Goal: Information Seeking & Learning: Learn about a topic

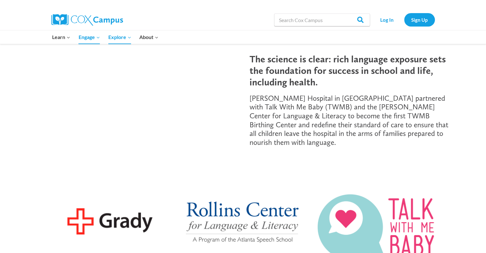
scroll to position [101, 0]
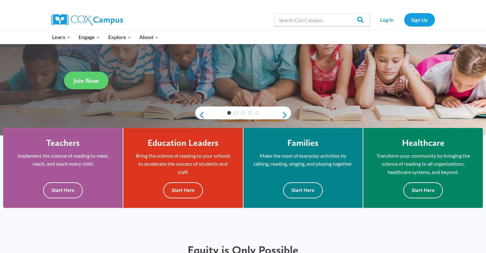
scroll to position [99, 0]
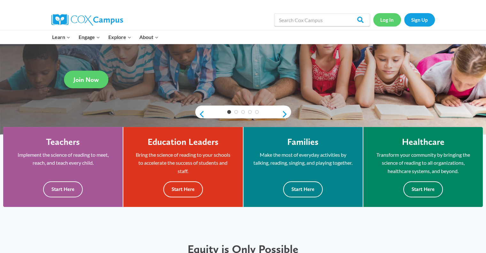
click at [395, 19] on link "Log In" at bounding box center [387, 19] width 28 height 13
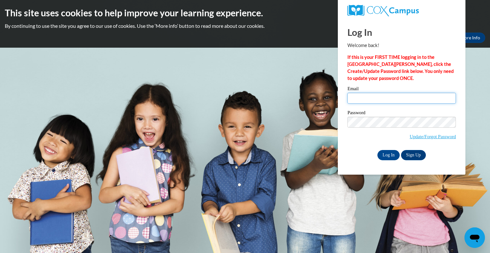
click at [404, 98] on input "Email" at bounding box center [402, 98] width 109 height 11
type input "keila.santamaria@childcrisisaz.org"
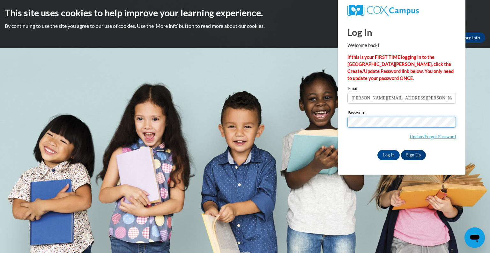
click at [378, 150] on input "Log In" at bounding box center [389, 155] width 22 height 10
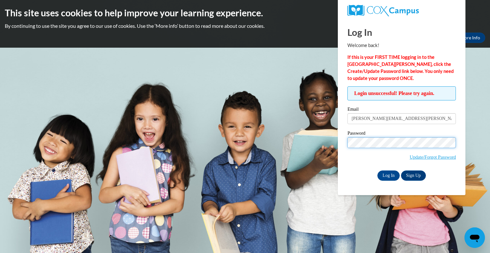
click at [378, 170] on input "Log In" at bounding box center [389, 175] width 22 height 10
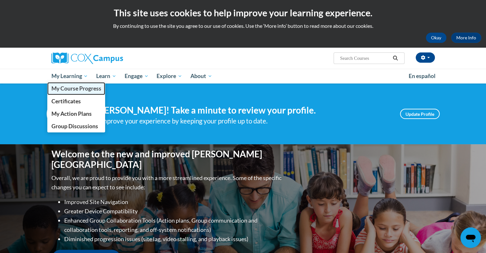
click at [80, 89] on span "My Course Progress" at bounding box center [76, 88] width 50 height 7
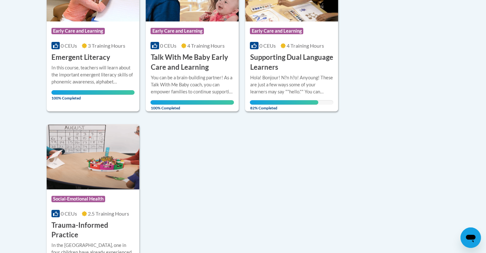
scroll to position [208, 0]
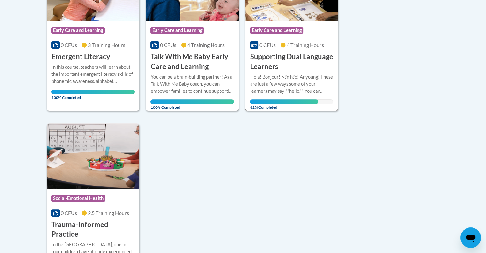
click at [253, 94] on div "Hola! Bonjour! N?n h?o! Anyoung! These are just a few ways some of your learner…" at bounding box center [291, 83] width 83 height 21
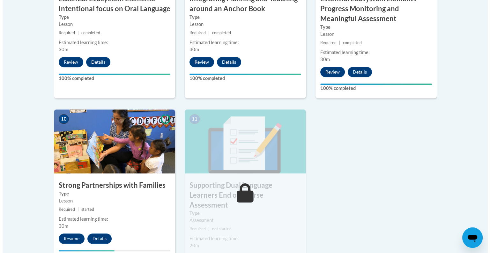
scroll to position [671, 0]
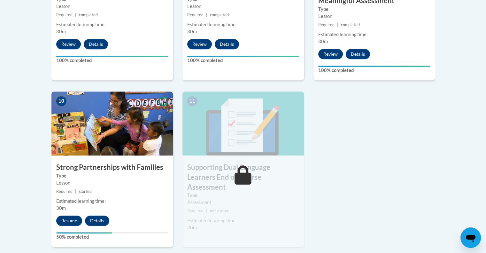
click at [67, 227] on div "10 Strong Partnerships with Families Type Lesson Required | started Estimated l…" at bounding box center [111, 168] width 121 height 155
click at [67, 225] on div "10 Strong Partnerships with Families Type Lesson Required | started Estimated l…" at bounding box center [111, 168] width 121 height 155
click at [67, 218] on button "Resume" at bounding box center [69, 220] width 26 height 10
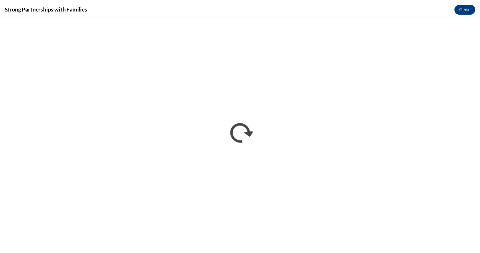
scroll to position [0, 0]
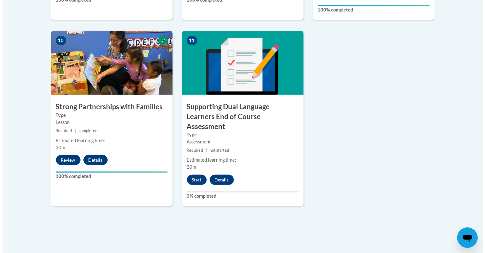
scroll to position [733, 0]
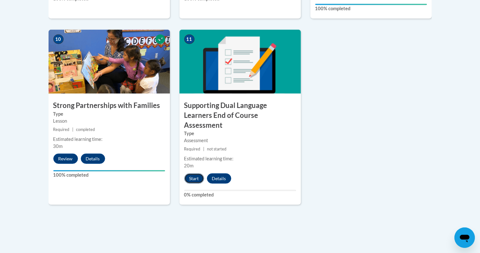
click at [193, 173] on button "Start" at bounding box center [194, 178] width 20 height 10
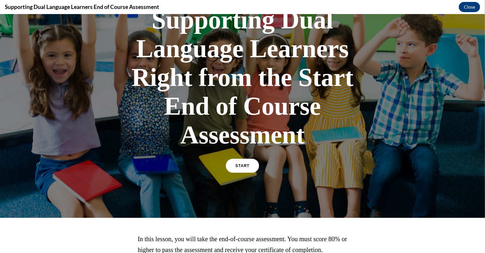
scroll to position [57, 0]
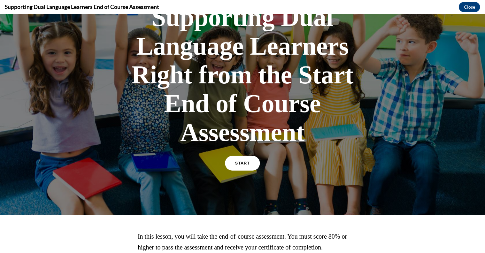
click at [244, 168] on link "START" at bounding box center [242, 162] width 35 height 15
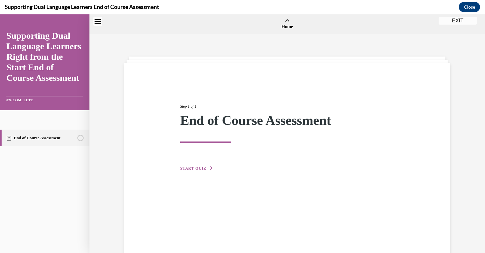
scroll to position [20, 0]
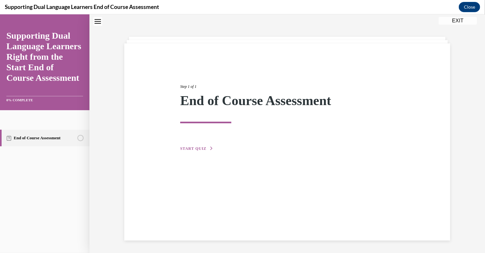
click at [186, 146] on span "START QUIZ" at bounding box center [193, 148] width 26 height 4
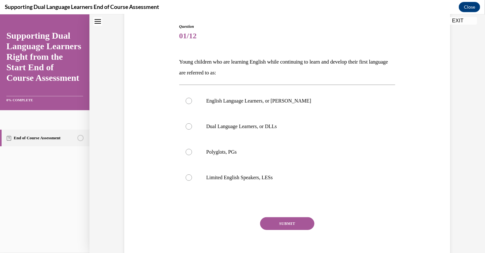
scroll to position [67, 0]
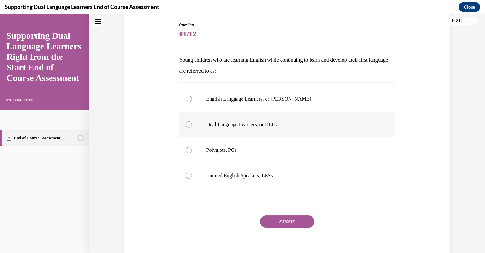
click at [187, 126] on div at bounding box center [189, 124] width 6 height 6
click at [187, 126] on input "Dual Language Learners, or DLLs" at bounding box center [189, 124] width 6 height 6
radio input "true"
click at [263, 222] on button "SUBMIT" at bounding box center [287, 221] width 54 height 13
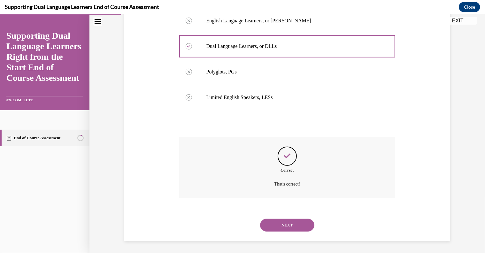
scroll to position [146, 0]
click at [263, 221] on button "NEXT" at bounding box center [287, 224] width 54 height 13
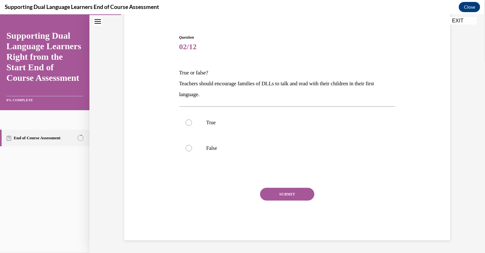
scroll to position [54, 0]
click at [192, 131] on label "True" at bounding box center [287, 123] width 216 height 26
click at [192, 126] on input "True" at bounding box center [189, 122] width 6 height 6
radio input "true"
click at [271, 193] on button "SUBMIT" at bounding box center [287, 194] width 54 height 13
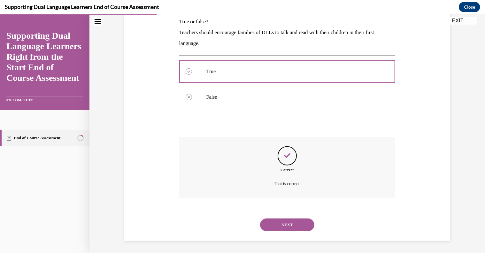
scroll to position [106, 0]
click at [272, 224] on button "NEXT" at bounding box center [287, 224] width 54 height 13
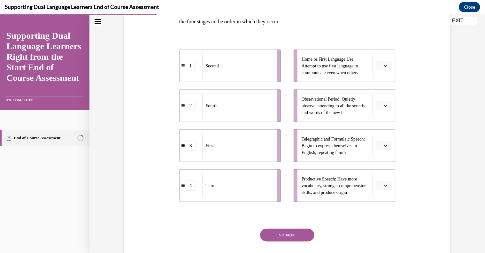
scroll to position [118, 0]
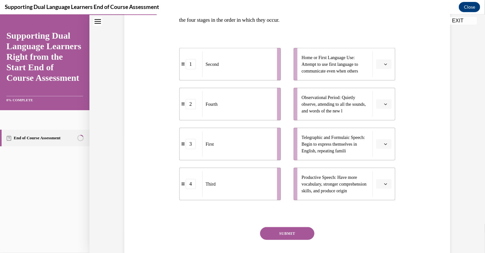
click at [377, 71] on li "Home or First Language Use: Attempt to use first language to communicate even w…" at bounding box center [344, 64] width 102 height 33
click at [378, 70] on li "Home or First Language Use: Attempt to use first language to communicate even w…" at bounding box center [344, 64] width 102 height 33
click at [380, 65] on span "Please select an option" at bounding box center [381, 64] width 2 height 6
click at [381, 88] on div "1" at bounding box center [381, 90] width 16 height 13
click at [223, 67] on span "Second" at bounding box center [228, 64] width 13 height 7
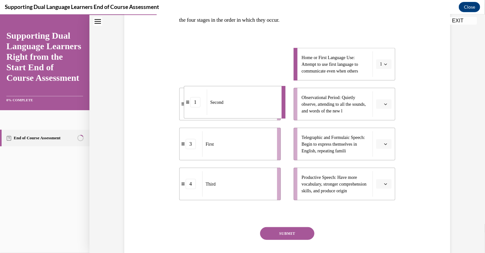
drag, startPoint x: 223, startPoint y: 67, endPoint x: 212, endPoint y: 110, distance: 45.1
click at [212, 110] on div "Second" at bounding box center [242, 102] width 71 height 26
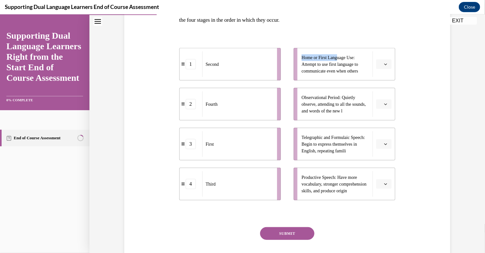
drag, startPoint x: 337, startPoint y: 60, endPoint x: 259, endPoint y: 71, distance: 79.0
click at [259, 71] on div "1 Second 2 Fourth 3 First 4 Third Home or First Language Use: Attempt to use fi…" at bounding box center [287, 117] width 216 height 165
click at [296, 66] on li "Home or First Language Use: Attempt to use first language to communicate even w…" at bounding box center [344, 64] width 102 height 33
click at [289, 68] on ul "Home or First Language Use: Attempt to use first language to communicate even w…" at bounding box center [341, 124] width 108 height 152
click at [296, 70] on li "Home or First Language Use: Attempt to use first language to communicate even w…" at bounding box center [344, 64] width 102 height 33
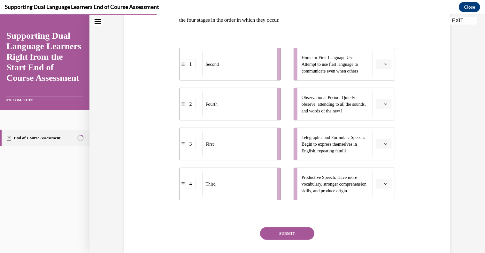
click at [384, 64] on icon "button" at bounding box center [385, 63] width 3 height 3
click at [378, 94] on div "1" at bounding box center [381, 90] width 16 height 13
click at [399, 94] on div "Question 03/12 The second language development of children learning English seq…" at bounding box center [287, 115] width 329 height 328
click at [380, 181] on span "Please select an option" at bounding box center [381, 183] width 2 height 6
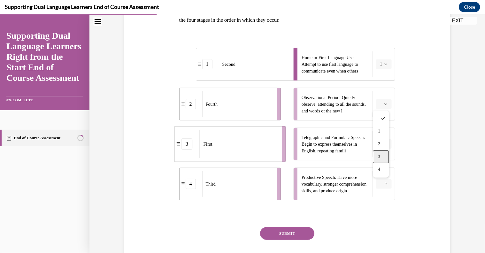
click at [375, 156] on div "3" at bounding box center [381, 156] width 16 height 13
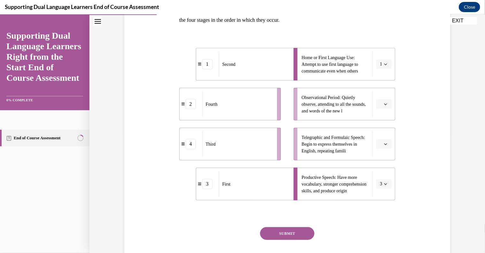
click at [388, 105] on button "button" at bounding box center [384, 104] width 16 height 10
click at [382, 145] on div "2" at bounding box center [381, 143] width 16 height 13
click at [369, 62] on div "Home or First Language Use: Attempt to use first language to communicate even w…" at bounding box center [336, 64] width 71 height 26
drag, startPoint x: 204, startPoint y: 61, endPoint x: 198, endPoint y: 112, distance: 51.1
click at [198, 114] on div "1" at bounding box center [199, 119] width 10 height 10
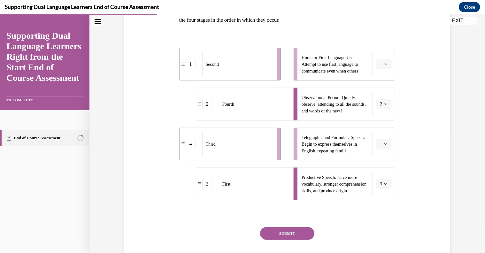
click at [386, 66] on button "button" at bounding box center [384, 64] width 16 height 10
click at [383, 86] on div "1" at bounding box center [381, 90] width 16 height 13
click at [409, 77] on div "Question 03/12 The second language development of children learning English seq…" at bounding box center [287, 115] width 329 height 328
click at [379, 140] on button "button" at bounding box center [384, 144] width 16 height 10
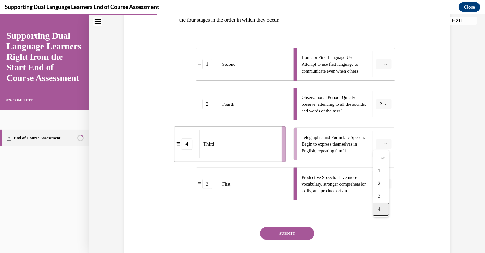
click at [382, 205] on div "4" at bounding box center [381, 208] width 16 height 13
click at [413, 147] on div "Question 03/12 The second language development of children learning English seq…" at bounding box center [287, 115] width 329 height 328
drag, startPoint x: 283, startPoint y: 108, endPoint x: 269, endPoint y: 153, distance: 46.7
click at [269, 153] on div "Fourth" at bounding box center [240, 149] width 71 height 26
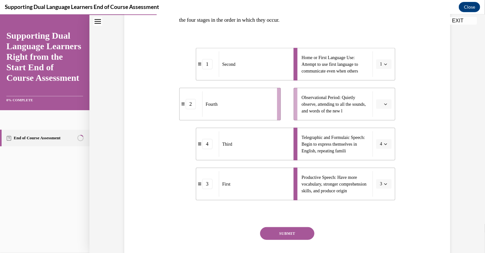
click at [384, 103] on icon "button" at bounding box center [385, 103] width 3 height 3
click at [382, 142] on div "2" at bounding box center [381, 143] width 16 height 13
click at [293, 229] on button "SUBMIT" at bounding box center [287, 233] width 54 height 13
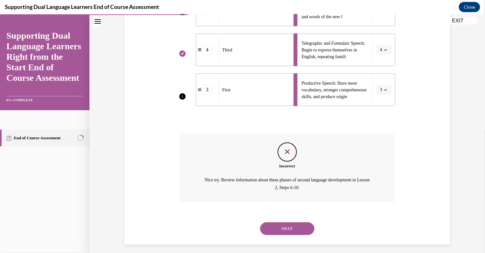
scroll to position [213, 0]
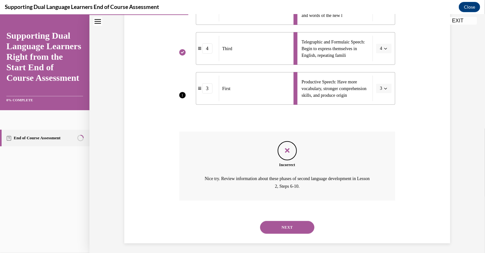
click at [293, 225] on button "NEXT" at bounding box center [287, 227] width 54 height 13
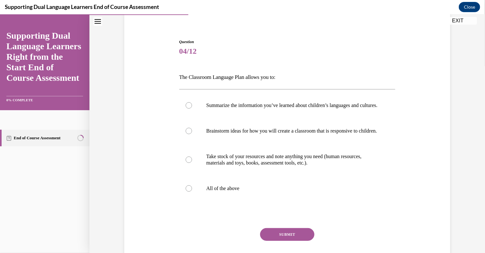
scroll to position [51, 0]
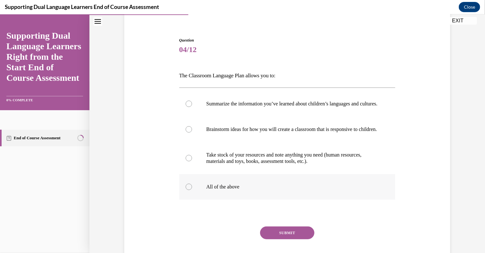
click at [230, 190] on p "All of the above" at bounding box center [292, 186] width 173 height 6
click at [192, 190] on input "All of the above" at bounding box center [189, 186] width 6 height 6
radio input "true"
click at [263, 239] on button "SUBMIT" at bounding box center [287, 232] width 54 height 13
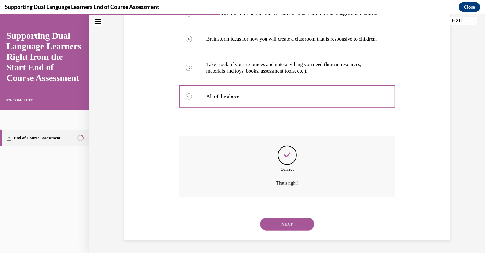
scroll to position [154, 0]
click at [268, 221] on button "NEXT" at bounding box center [287, 223] width 54 height 13
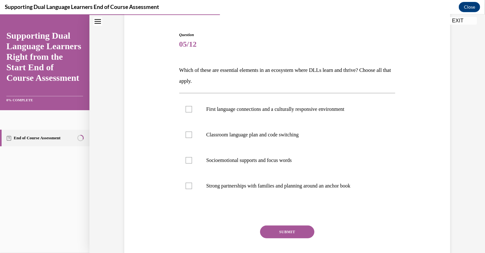
scroll to position [58, 0]
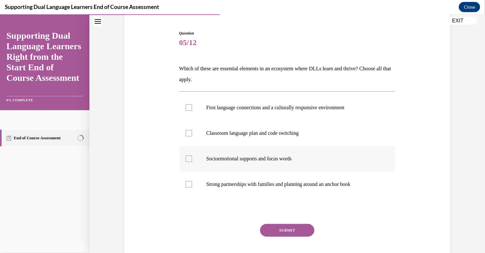
click at [257, 158] on p "Socioemotional supports and focus words" at bounding box center [292, 158] width 173 height 6
click at [192, 158] on input "Socioemotional supports and focus words" at bounding box center [189, 158] width 6 height 6
checkbox input "true"
click at [250, 178] on label "Strong partnerships with families and planning around an anchor book" at bounding box center [287, 184] width 216 height 26
click at [192, 181] on input "Strong partnerships with families and planning around an anchor book" at bounding box center [189, 184] width 6 height 6
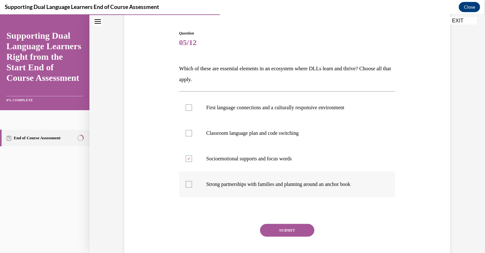
checkbox input "true"
click at [223, 111] on label "First language connections and a culturally responsive environment" at bounding box center [287, 108] width 216 height 26
click at [192, 110] on input "First language connections and a culturally responsive environment" at bounding box center [189, 107] width 6 height 6
checkbox input "true"
click at [221, 125] on label "Classroom language plan and code switching" at bounding box center [287, 133] width 216 height 26
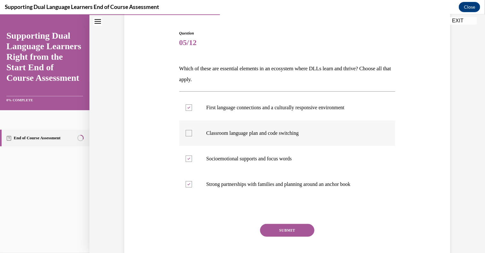
click at [192, 130] on input "Classroom language plan and code switching" at bounding box center [189, 133] width 6 height 6
checkbox input "true"
click at [276, 228] on button "SUBMIT" at bounding box center [287, 230] width 54 height 13
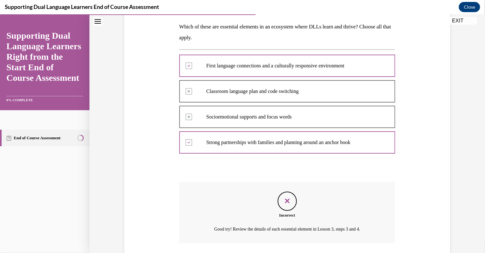
scroll to position [96, 0]
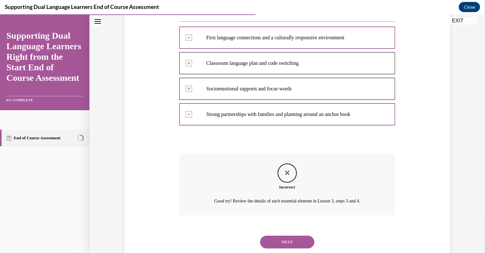
click at [283, 242] on button "NEXT" at bounding box center [287, 241] width 54 height 13
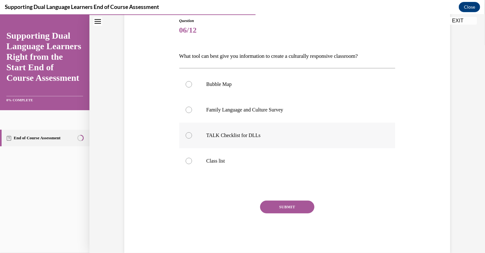
click at [238, 132] on p "TALK Checklist for DLLs" at bounding box center [292, 135] width 173 height 6
click at [192, 132] on input "TALK Checklist for DLLs" at bounding box center [189, 135] width 6 height 6
radio input "true"
click at [277, 212] on button "SUBMIT" at bounding box center [287, 206] width 54 height 13
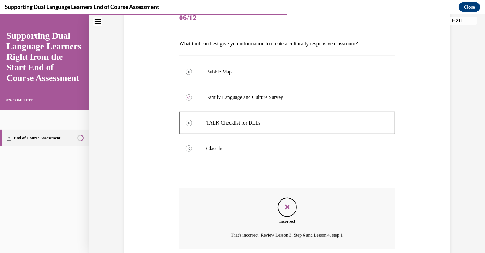
scroll to position [135, 0]
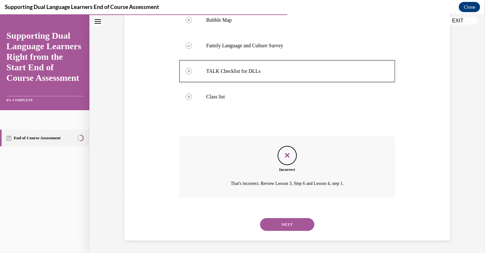
click at [277, 223] on button "NEXT" at bounding box center [287, 224] width 54 height 13
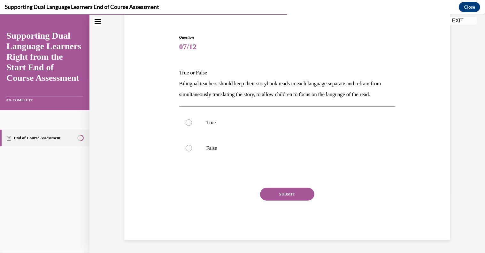
scroll to position [65, 0]
click at [220, 149] on p "False" at bounding box center [292, 148] width 173 height 6
click at [192, 149] on input "False" at bounding box center [189, 148] width 6 height 6
radio input "true"
click at [263, 192] on button "SUBMIT" at bounding box center [287, 193] width 54 height 13
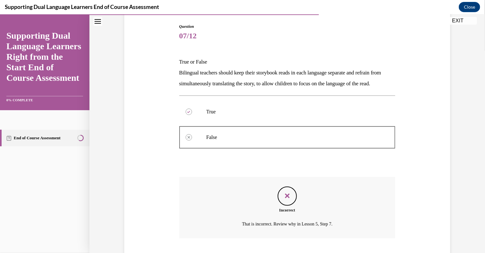
scroll to position [117, 0]
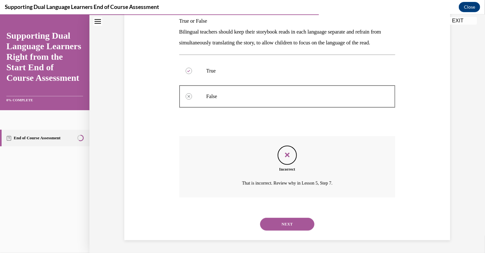
click at [283, 219] on button "NEXT" at bounding box center [287, 223] width 54 height 13
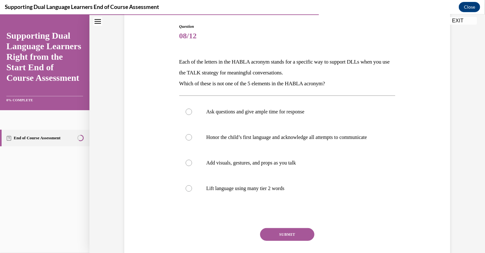
scroll to position [66, 0]
click at [266, 172] on label "Add visuals, gestures, and props as you talk" at bounding box center [287, 162] width 216 height 26
click at [192, 165] on input "Add visuals, gestures, and props as you talk" at bounding box center [189, 162] width 6 height 6
radio input "true"
click at [272, 235] on button "SUBMIT" at bounding box center [287, 233] width 54 height 13
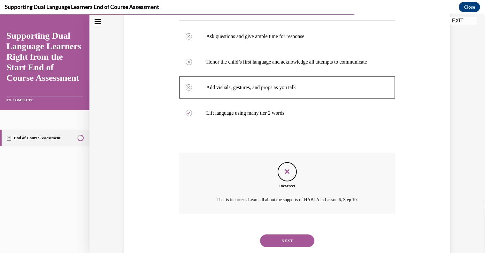
scroll to position [140, 0]
drag, startPoint x: 272, startPoint y: 235, endPoint x: 271, endPoint y: 245, distance: 10.6
click at [271, 245] on div "NEXT" at bounding box center [287, 241] width 216 height 26
click at [271, 245] on button "NEXT" at bounding box center [287, 240] width 54 height 13
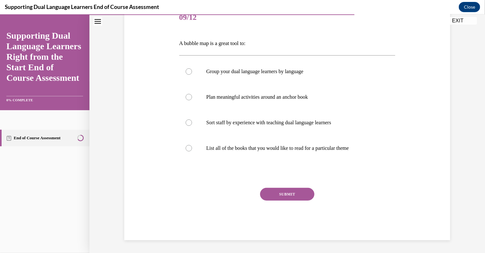
scroll to position [71, 0]
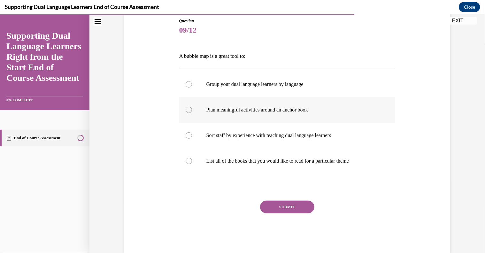
click at [242, 115] on label "Plan meaningful activities around an anchor book" at bounding box center [287, 110] width 216 height 26
click at [192, 113] on input "Plan meaningful activities around an anchor book" at bounding box center [189, 109] width 6 height 6
radio input "true"
click at [274, 200] on button "SUBMIT" at bounding box center [287, 206] width 54 height 13
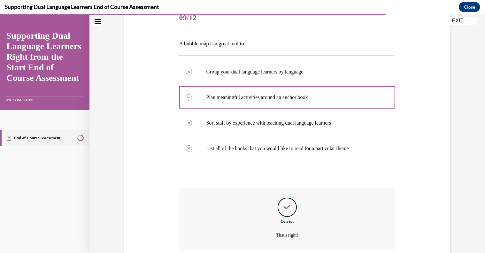
scroll to position [135, 0]
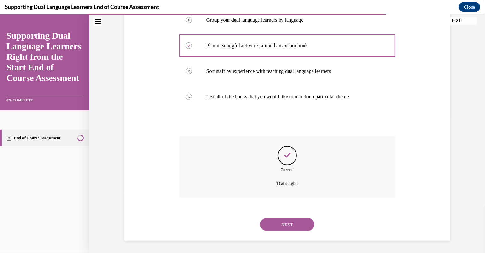
click at [275, 223] on button "NEXT" at bounding box center [287, 224] width 54 height 13
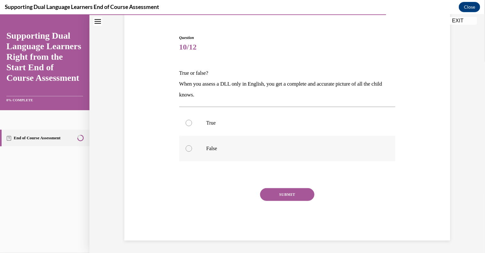
click at [243, 148] on p "False" at bounding box center [292, 148] width 173 height 6
click at [192, 148] on input "False" at bounding box center [189, 148] width 6 height 6
radio input "true"
click at [270, 193] on button "SUBMIT" at bounding box center [287, 194] width 54 height 13
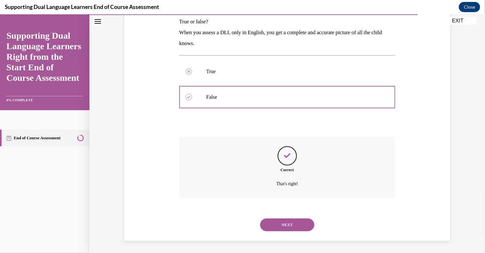
scroll to position [106, 0]
click at [271, 224] on button "NEXT" at bounding box center [287, 224] width 54 height 13
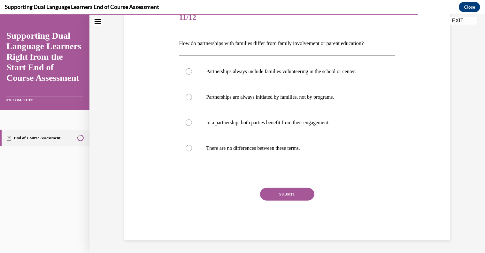
scroll to position [71, 0]
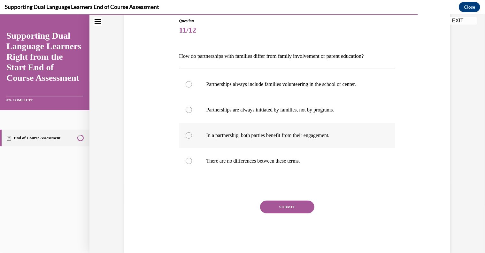
click at [275, 137] on p "In a partnership, both parties benefit from their engagement." at bounding box center [292, 135] width 173 height 6
click at [192, 137] on input "In a partnership, both parties benefit from their engagement." at bounding box center [189, 135] width 6 height 6
radio input "true"
click at [280, 204] on button "SUBMIT" at bounding box center [287, 206] width 54 height 13
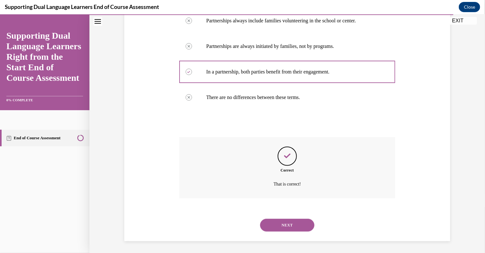
scroll to position [135, 0]
click at [278, 223] on button "NEXT" at bounding box center [287, 224] width 54 height 13
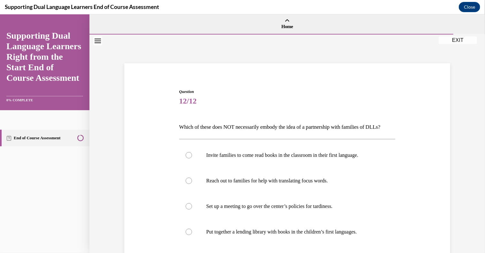
click at [278, 219] on label "Set up a meeting to go over the center’s policies for tardiness." at bounding box center [287, 206] width 216 height 26
click at [192, 209] on input "Set up a meeting to go over the center’s policies for tardiness." at bounding box center [189, 206] width 6 height 6
radio input "true"
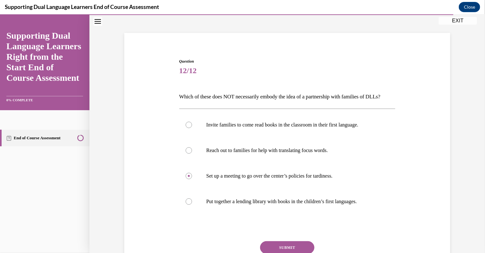
scroll to position [43, 0]
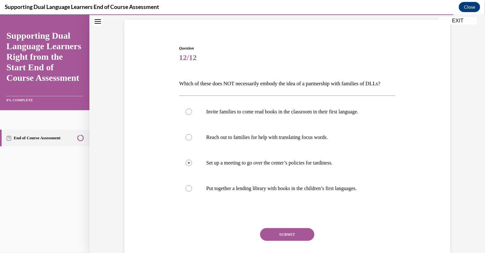
click at [272, 240] on button "SUBMIT" at bounding box center [287, 234] width 54 height 13
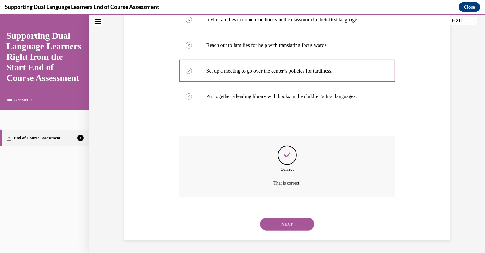
scroll to position [146, 0]
click at [272, 222] on button "NEXT" at bounding box center [287, 223] width 54 height 13
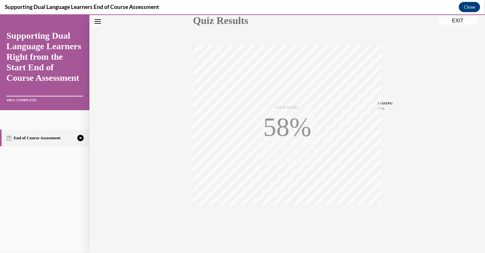
scroll to position [88, 0]
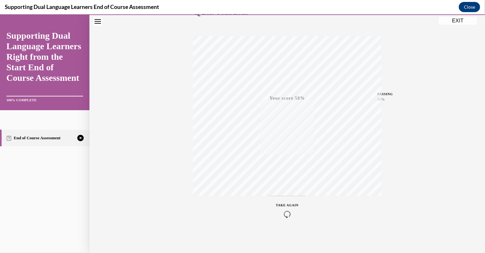
click at [284, 217] on icon "button" at bounding box center [287, 213] width 23 height 7
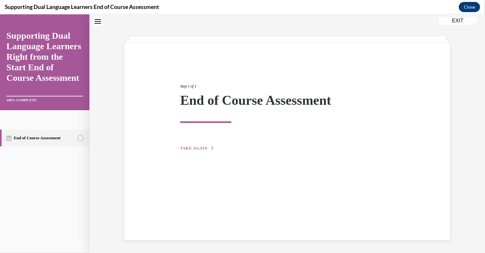
click at [206, 144] on div "Step 1 of 1 End of Course Assessment TAKE AGAIN" at bounding box center [287, 109] width 224 height 83
click at [202, 145] on button "TAKE AGAIN" at bounding box center [197, 148] width 34 height 6
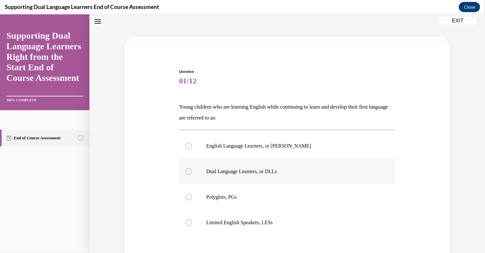
click at [200, 175] on label "Dual Language Learners, or DLLs" at bounding box center [287, 171] width 216 height 26
click at [192, 174] on input "Dual Language Learners, or DLLs" at bounding box center [189, 171] width 6 height 6
radio input "true"
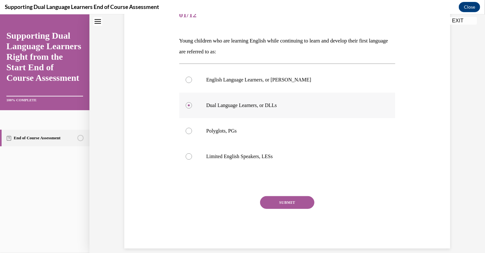
scroll to position [95, 0]
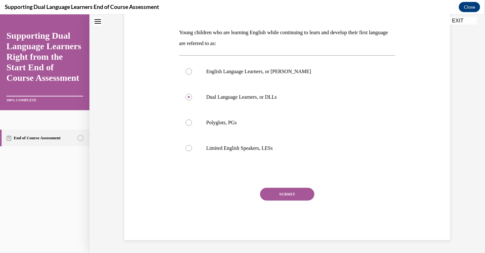
click at [273, 192] on button "SUBMIT" at bounding box center [287, 193] width 54 height 13
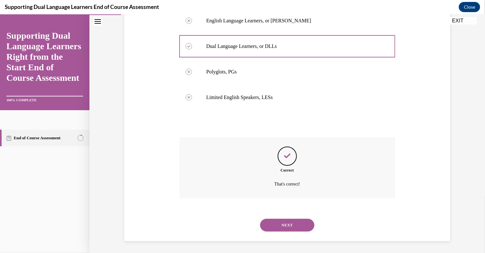
scroll to position [146, 0]
click at [276, 223] on button "NEXT" at bounding box center [287, 224] width 54 height 13
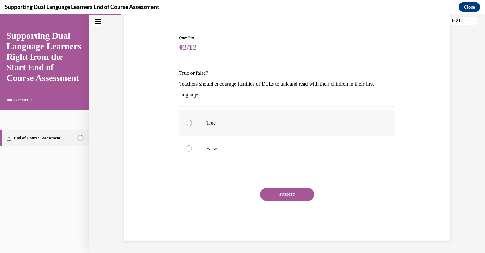
click at [250, 125] on p "True" at bounding box center [292, 122] width 173 height 6
click at [192, 125] on input "True" at bounding box center [189, 122] width 6 height 6
radio input "true"
click at [277, 196] on button "SUBMIT" at bounding box center [287, 194] width 54 height 13
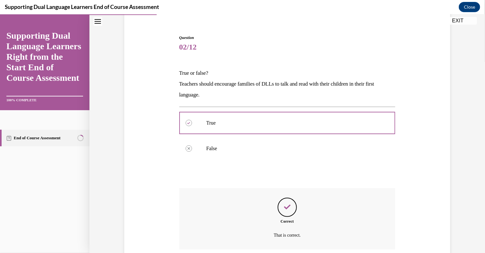
scroll to position [106, 0]
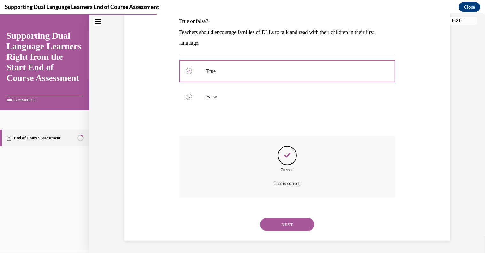
click at [289, 218] on button "NEXT" at bounding box center [287, 224] width 54 height 13
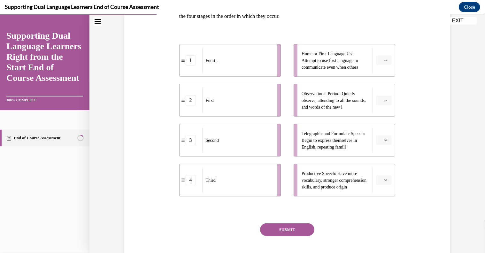
scroll to position [120, 0]
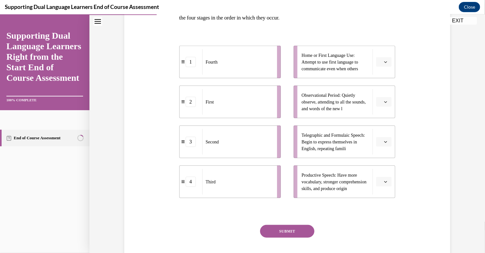
click at [376, 63] on button "button" at bounding box center [384, 62] width 16 height 10
click at [378, 100] on span "2" at bounding box center [379, 101] width 2 height 5
click at [382, 66] on button "2" at bounding box center [384, 62] width 16 height 10
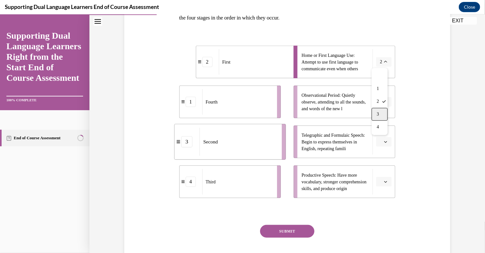
click at [379, 111] on div "3" at bounding box center [379, 114] width 16 height 13
click at [380, 138] on span "Please select an option" at bounding box center [381, 141] width 2 height 6
click at [381, 191] on div "3" at bounding box center [381, 193] width 16 height 13
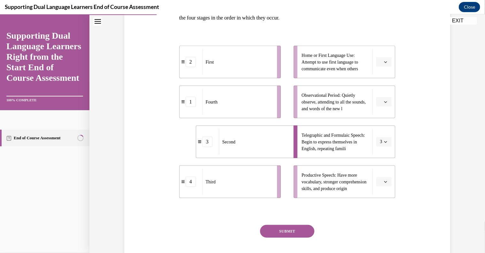
click at [380, 179] on span "Please select an option" at bounding box center [381, 181] width 2 height 6
click at [379, 164] on span "4" at bounding box center [379, 166] width 2 height 5
click at [380, 185] on button "4" at bounding box center [384, 182] width 16 height 10
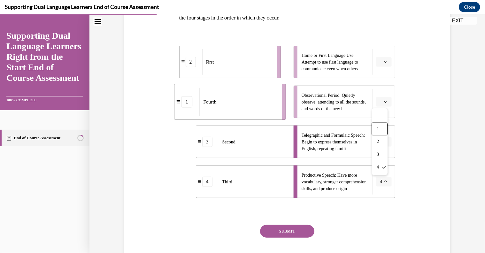
click at [371, 124] on ul "Home or First Language Use: Attempt to use first language to communicate even w…" at bounding box center [341, 121] width 108 height 152
click at [380, 180] on button "4" at bounding box center [384, 182] width 16 height 10
click at [374, 161] on div "4" at bounding box center [379, 167] width 16 height 13
click at [377, 186] on button "4" at bounding box center [384, 182] width 16 height 10
click at [378, 152] on span "3" at bounding box center [377, 154] width 2 height 5
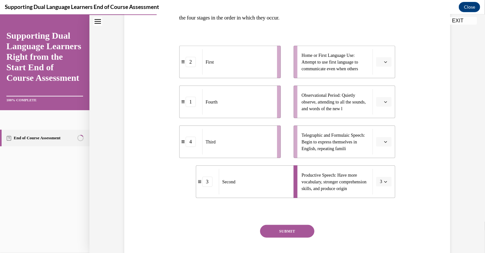
click at [384, 180] on icon "button" at bounding box center [385, 181] width 3 height 3
click at [380, 146] on div "2" at bounding box center [379, 141] width 16 height 13
click at [376, 66] on button "button" at bounding box center [384, 62] width 16 height 10
click at [375, 97] on div "2" at bounding box center [381, 101] width 16 height 13
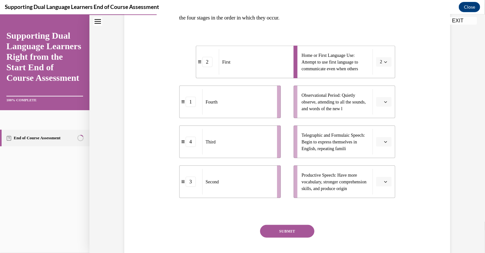
click at [380, 63] on span "2" at bounding box center [381, 61] width 2 height 6
click at [378, 88] on span "1" at bounding box center [377, 88] width 2 height 5
click at [380, 63] on span "1" at bounding box center [381, 61] width 2 height 6
click at [379, 109] on div "3" at bounding box center [379, 114] width 16 height 13
click at [383, 102] on span "button" at bounding box center [385, 101] width 4 height 4
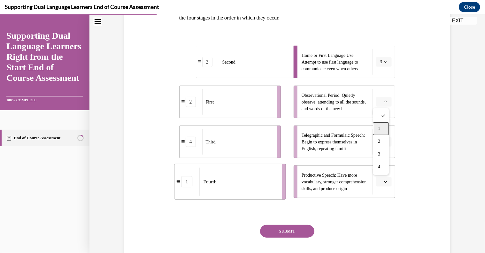
click at [378, 129] on span "1" at bounding box center [379, 128] width 2 height 5
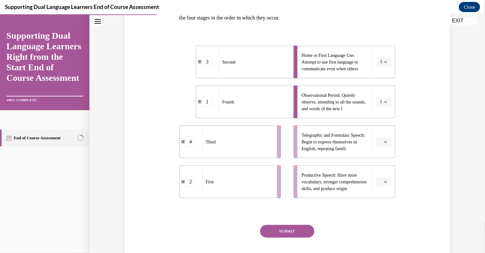
click at [382, 135] on li "Telegraphic and Formulaic Speech: Begin to express themselves in English, repea…" at bounding box center [344, 141] width 102 height 33
click at [384, 140] on icon "button" at bounding box center [385, 141] width 3 height 3
click at [386, 205] on div "4" at bounding box center [381, 206] width 16 height 13
click at [385, 182] on span "button" at bounding box center [385, 181] width 4 height 4
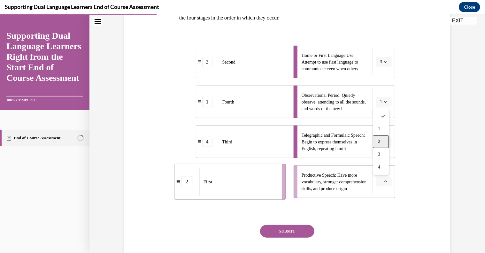
click at [380, 144] on span "2" at bounding box center [379, 141] width 2 height 5
click at [305, 231] on button "SUBMIT" at bounding box center [287, 230] width 54 height 13
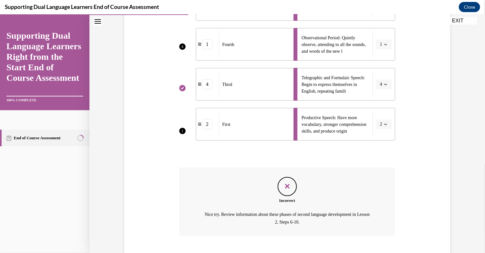
scroll to position [181, 0]
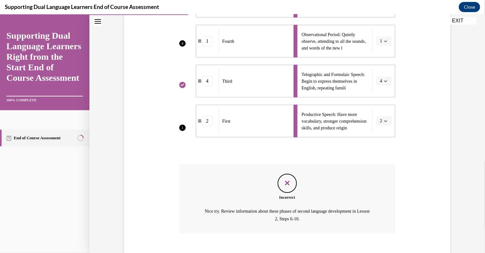
click at [380, 81] on li "Telegraphic and Formulaic Speech: Begin to express themselves in English, repea…" at bounding box center [344, 80] width 102 height 33
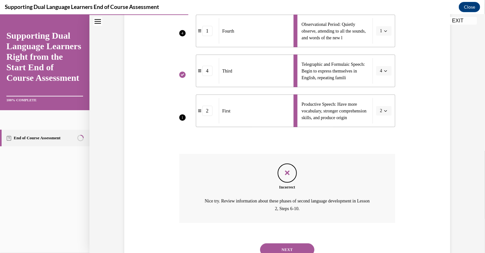
scroll to position [197, 0]
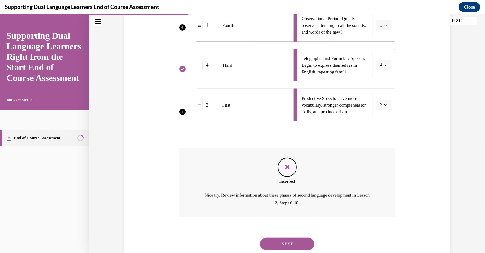
click at [286, 241] on button "NEXT" at bounding box center [287, 243] width 54 height 13
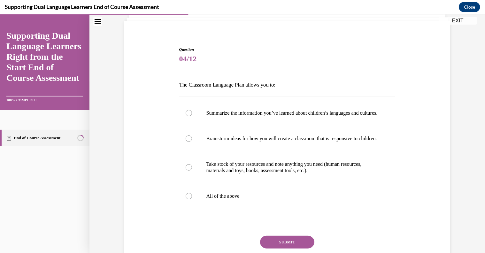
scroll to position [46, 0]
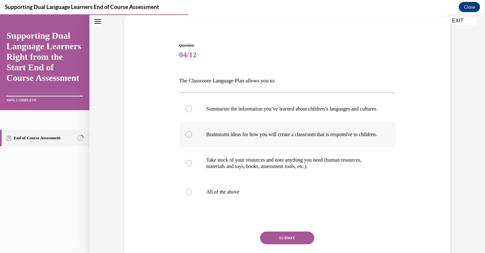
click at [263, 137] on p "Brainstorm ideas for how you will create a classroom that is responsive to chil…" at bounding box center [292, 134] width 173 height 6
click at [192, 137] on input "Brainstorm ideas for how you will create a classroom that is responsive to chil…" at bounding box center [189, 134] width 6 height 6
radio input "true"
click at [224, 204] on label "All of the above" at bounding box center [287, 192] width 216 height 26
click at [192, 195] on input "All of the above" at bounding box center [189, 191] width 6 height 6
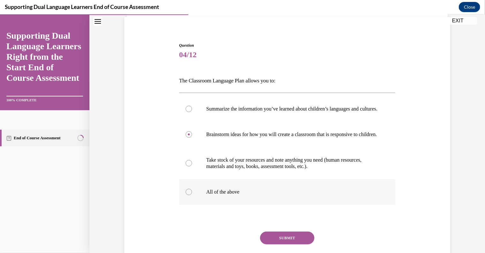
radio input "true"
click at [264, 244] on button "SUBMIT" at bounding box center [287, 237] width 54 height 13
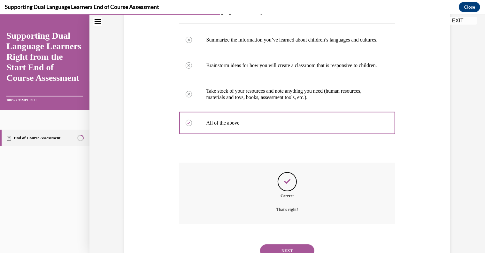
scroll to position [154, 0]
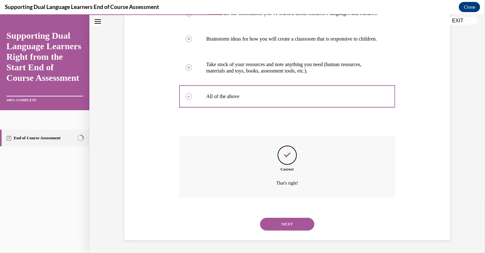
click at [269, 228] on button "NEXT" at bounding box center [287, 223] width 54 height 13
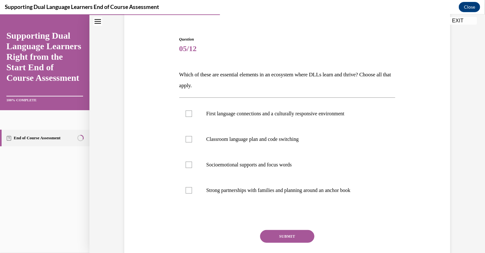
scroll to position [53, 0]
click at [263, 112] on p "First language connections and a culturally responsive environment" at bounding box center [292, 113] width 173 height 6
click at [192, 112] on input "First language connections and a culturally responsive environment" at bounding box center [189, 113] width 6 height 6
checkbox input "true"
click at [234, 190] on p "Strong partnerships with families and planning around an anchor book" at bounding box center [292, 189] width 173 height 6
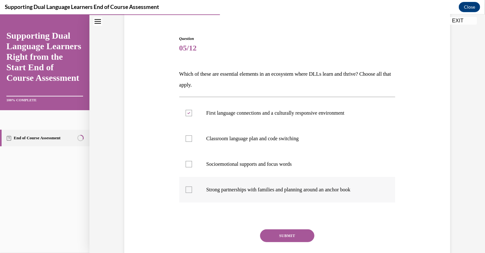
click at [192, 190] on input "Strong partnerships with families and planning around an anchor book" at bounding box center [189, 189] width 6 height 6
checkbox input "true"
click at [271, 234] on button "SUBMIT" at bounding box center [287, 235] width 54 height 13
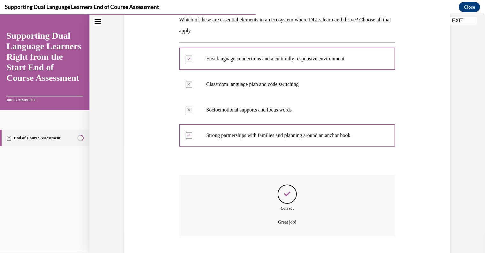
scroll to position [146, 0]
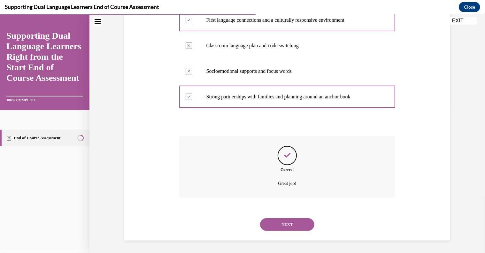
click at [279, 221] on button "NEXT" at bounding box center [287, 224] width 54 height 13
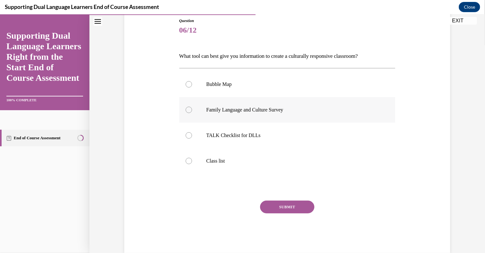
click at [266, 99] on label "Family Language and Culture Survey" at bounding box center [287, 110] width 216 height 26
click at [192, 106] on input "Family Language and Culture Survey" at bounding box center [189, 109] width 6 height 6
radio input "true"
click at [271, 203] on button "SUBMIT" at bounding box center [287, 206] width 54 height 13
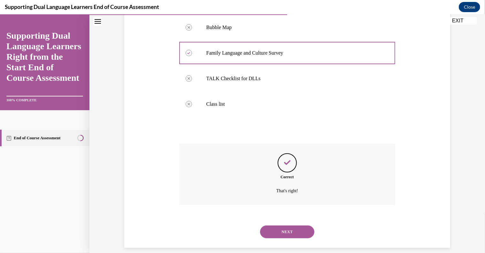
scroll to position [135, 0]
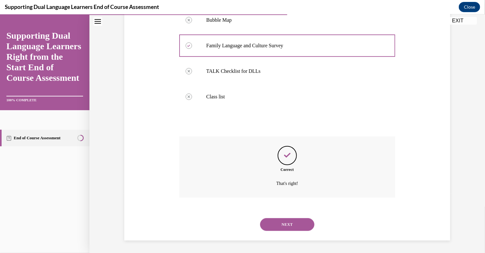
click at [271, 220] on button "NEXT" at bounding box center [287, 224] width 54 height 13
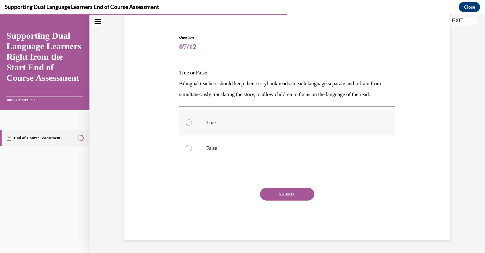
click at [243, 121] on p "True" at bounding box center [292, 122] width 173 height 6
click at [192, 121] on input "True" at bounding box center [189, 122] width 6 height 6
radio input "true"
click at [271, 189] on button "SUBMIT" at bounding box center [287, 193] width 54 height 13
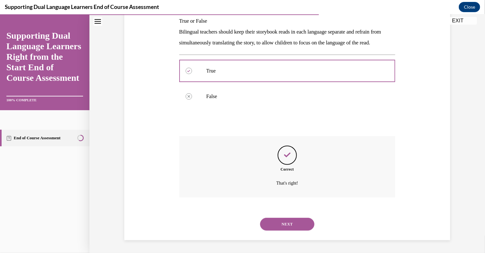
scroll to position [117, 0]
click at [275, 222] on button "NEXT" at bounding box center [287, 223] width 54 height 13
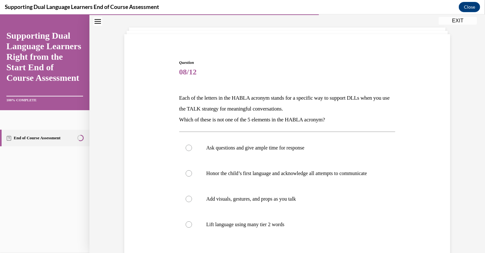
scroll to position [37, 0]
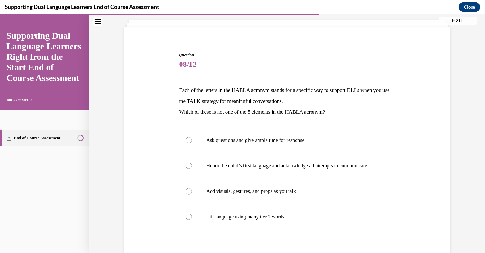
click at [275, 220] on p "Lift language using many tier 2 words" at bounding box center [292, 216] width 173 height 6
click at [192, 220] on input "Lift language using many tier 2 words" at bounding box center [189, 216] width 6 height 6
radio input "true"
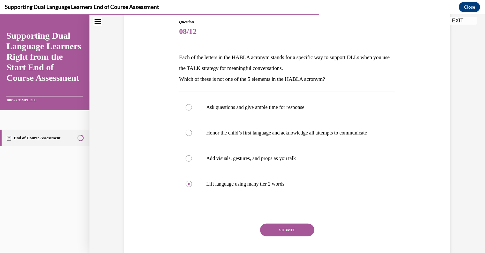
scroll to position [70, 0]
click at [273, 234] on button "SUBMIT" at bounding box center [287, 229] width 54 height 13
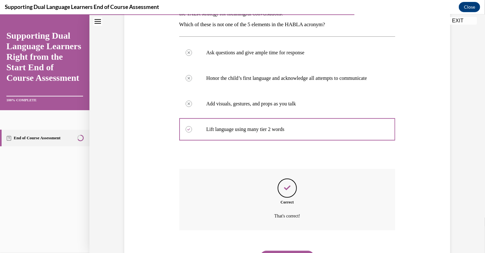
scroll to position [163, 0]
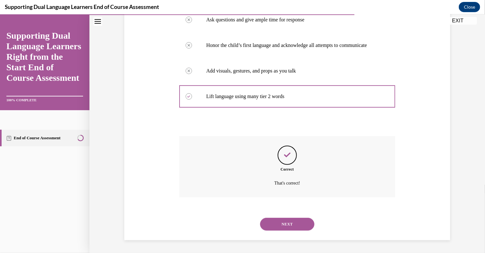
click at [273, 224] on button "NEXT" at bounding box center [287, 223] width 54 height 13
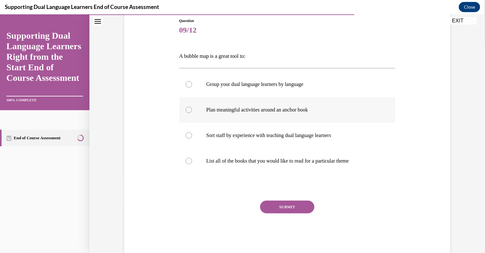
click at [275, 117] on label "Plan meaningful activities around an anchor book" at bounding box center [287, 110] width 216 height 26
click at [192, 113] on input "Plan meaningful activities around an anchor book" at bounding box center [189, 109] width 6 height 6
radio input "true"
click at [267, 203] on button "SUBMIT" at bounding box center [287, 206] width 54 height 13
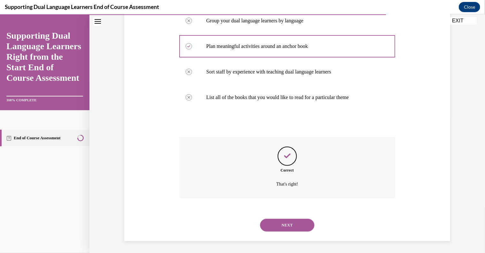
scroll to position [135, 0]
click at [271, 229] on button "NEXT" at bounding box center [287, 224] width 54 height 13
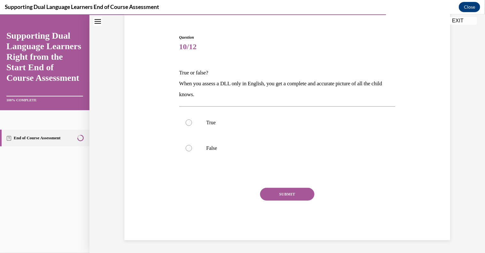
scroll to position [54, 0]
click at [222, 150] on p "False" at bounding box center [292, 148] width 173 height 6
click at [192, 150] on input "False" at bounding box center [189, 148] width 6 height 6
radio input "true"
click at [268, 193] on button "SUBMIT" at bounding box center [287, 194] width 54 height 13
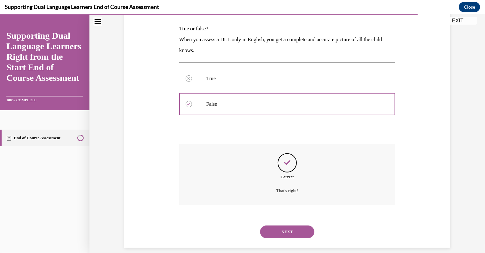
scroll to position [106, 0]
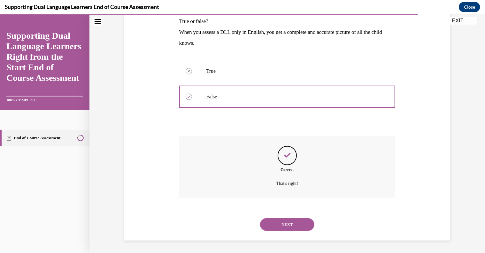
click at [269, 223] on button "NEXT" at bounding box center [287, 224] width 54 height 13
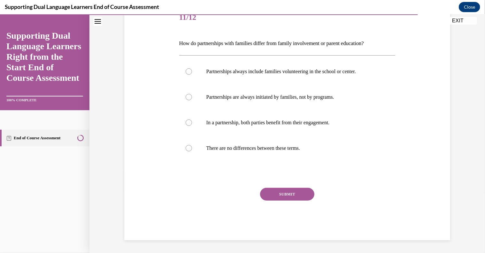
scroll to position [71, 0]
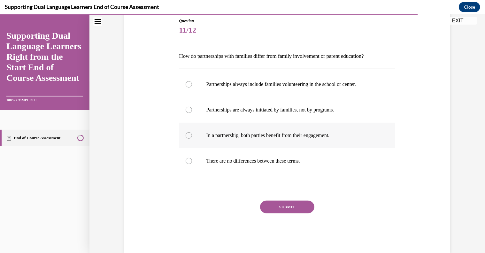
click at [221, 137] on p "In a partnership, both parties benefit from their engagement." at bounding box center [292, 135] width 173 height 6
click at [192, 137] on input "In a partnership, both parties benefit from their engagement." at bounding box center [189, 135] width 6 height 6
radio input "true"
click at [273, 203] on button "SUBMIT" at bounding box center [287, 206] width 54 height 13
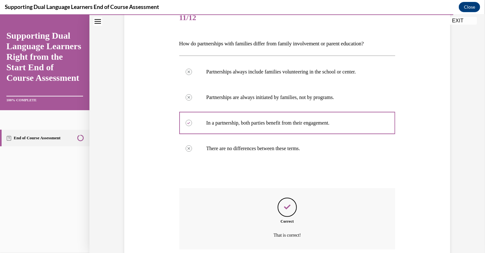
scroll to position [135, 0]
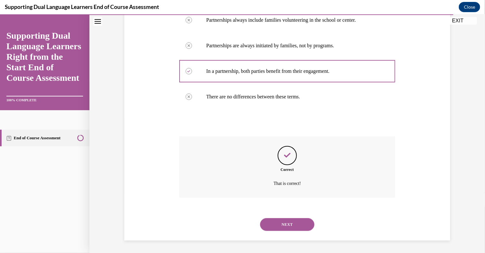
click at [275, 226] on button "NEXT" at bounding box center [287, 224] width 54 height 13
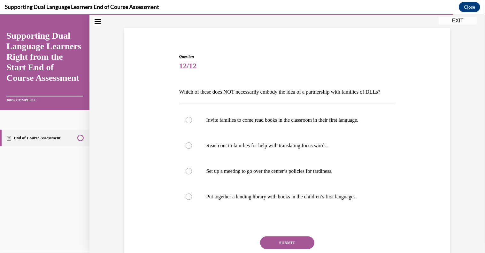
scroll to position [48, 0]
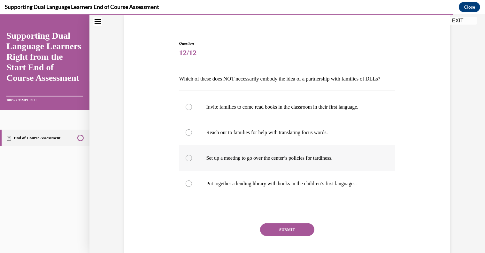
click at [267, 161] on p "Set up a meeting to go over the center’s policies for tardiness." at bounding box center [292, 158] width 173 height 6
click at [192, 161] on input "Set up a meeting to go over the center’s policies for tardiness." at bounding box center [189, 158] width 6 height 6
radio input "true"
click at [275, 236] on button "SUBMIT" at bounding box center [287, 229] width 54 height 13
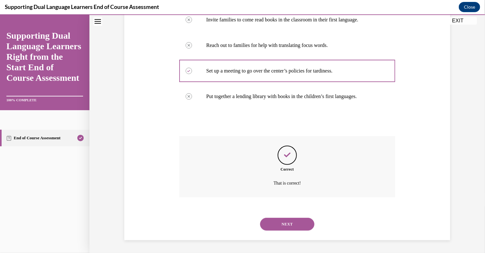
scroll to position [146, 0]
click at [278, 222] on button "NEXT" at bounding box center [287, 223] width 54 height 13
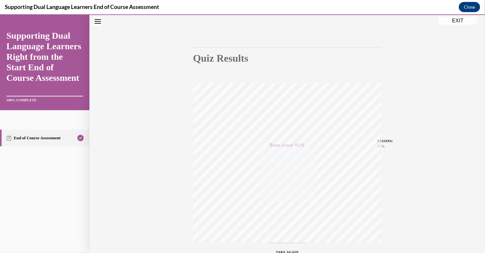
scroll to position [40, 0]
click at [447, 23] on button "EXIT" at bounding box center [457, 21] width 38 height 8
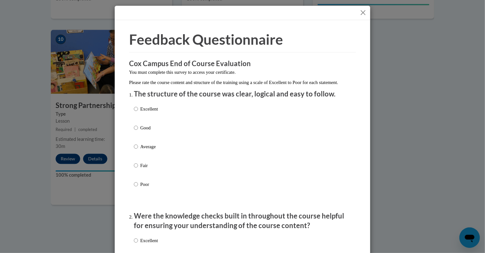
click at [140, 112] on p "Excellent" at bounding box center [149, 108] width 18 height 7
click at [138, 112] on input "Excellent" at bounding box center [136, 108] width 4 height 7
radio input "true"
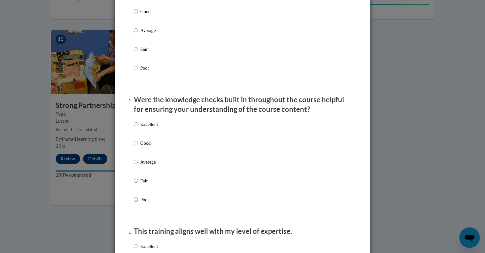
scroll to position [117, 0]
click at [155, 127] on p "Excellent" at bounding box center [149, 123] width 18 height 7
click at [138, 127] on input "Excellent" at bounding box center [136, 123] width 4 height 7
radio input "true"
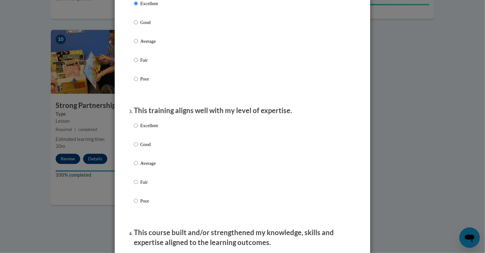
click at [155, 129] on p "Excellent" at bounding box center [149, 125] width 18 height 7
click at [138, 129] on input "Excellent" at bounding box center [136, 125] width 4 height 7
radio input "true"
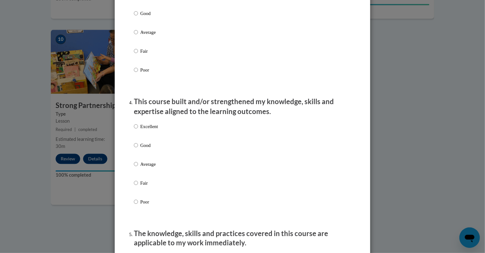
click at [155, 130] on p "Excellent" at bounding box center [149, 126] width 18 height 7
click at [138, 130] on input "Excellent" at bounding box center [136, 126] width 4 height 7
radio input "true"
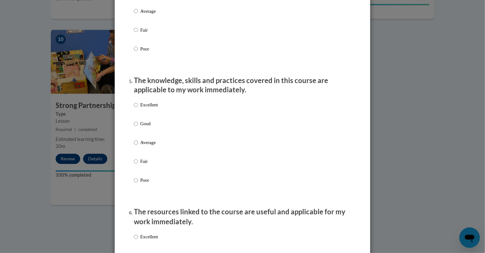
scroll to position [522, 0]
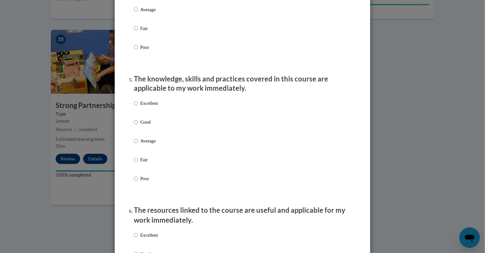
click at [148, 107] on p "Excellent" at bounding box center [149, 103] width 18 height 7
click at [138, 107] on input "Excellent" at bounding box center [136, 103] width 4 height 7
radio input "true"
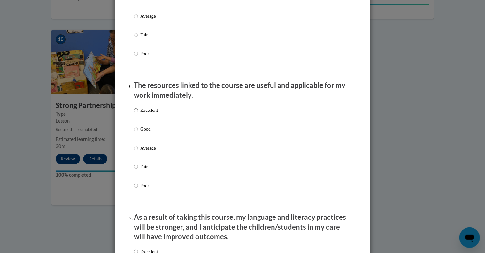
scroll to position [648, 0]
click at [147, 114] on p "Excellent" at bounding box center [149, 110] width 18 height 7
click at [138, 114] on input "Excellent" at bounding box center [136, 110] width 4 height 7
radio input "true"
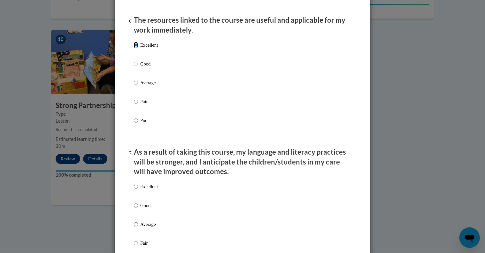
scroll to position [728, 0]
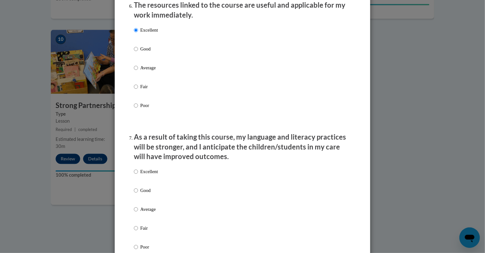
click at [139, 185] on label "Excellent" at bounding box center [146, 176] width 24 height 17
click at [138, 175] on input "Excellent" at bounding box center [136, 171] width 4 height 7
radio input "true"
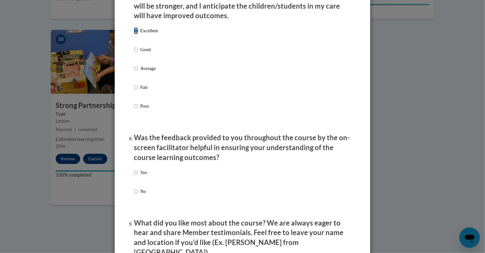
scroll to position [869, 0]
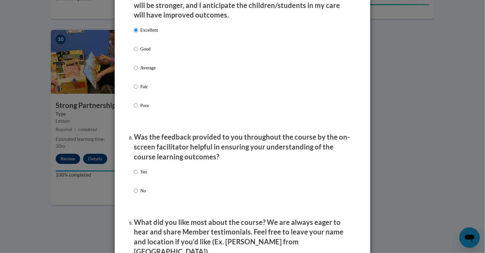
click at [139, 186] on label "Yes" at bounding box center [140, 176] width 13 height 17
click at [138, 175] on input "Yes" at bounding box center [136, 171] width 4 height 7
radio input "true"
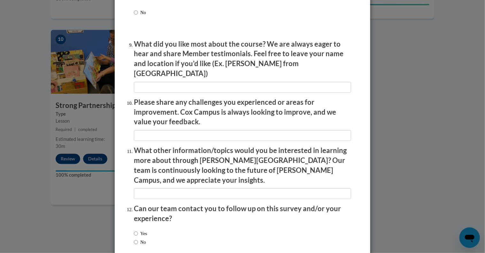
scroll to position [1077, 0]
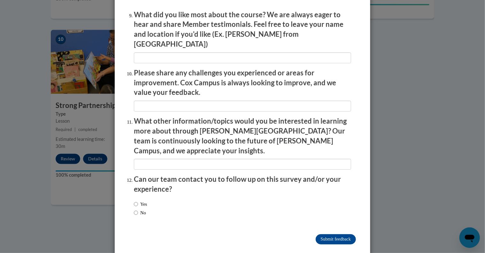
click at [137, 201] on label "Yes" at bounding box center [140, 204] width 13 height 7
click at [137, 201] on input "Yes" at bounding box center [136, 204] width 4 height 7
radio input "true"
click at [331, 234] on input "Submit feedback" at bounding box center [335, 239] width 40 height 10
